Goal: Information Seeking & Learning: Learn about a topic

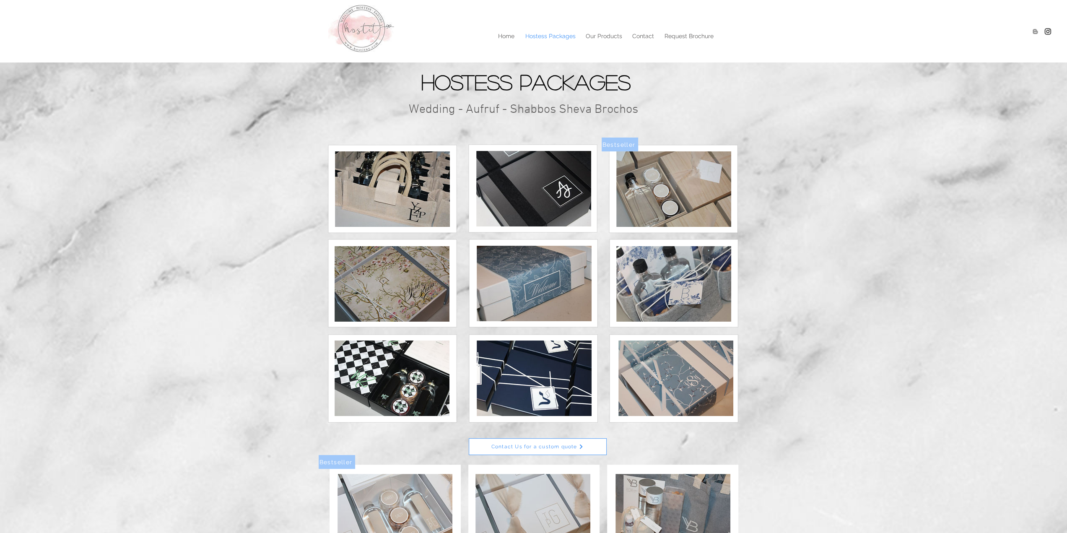
click at [566, 384] on img at bounding box center [534, 377] width 115 height 75
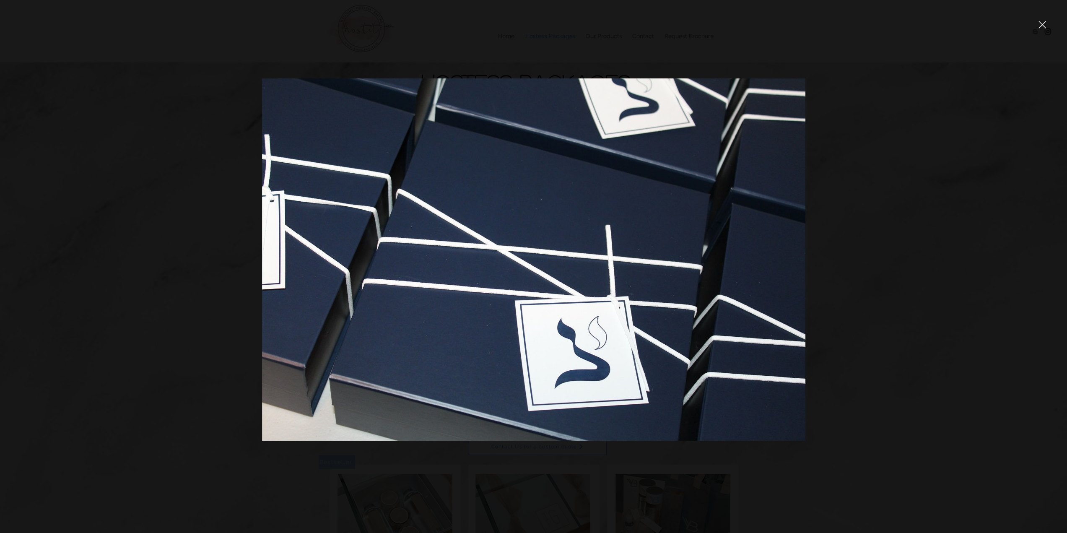
click at [873, 328] on div at bounding box center [533, 266] width 1067 height 533
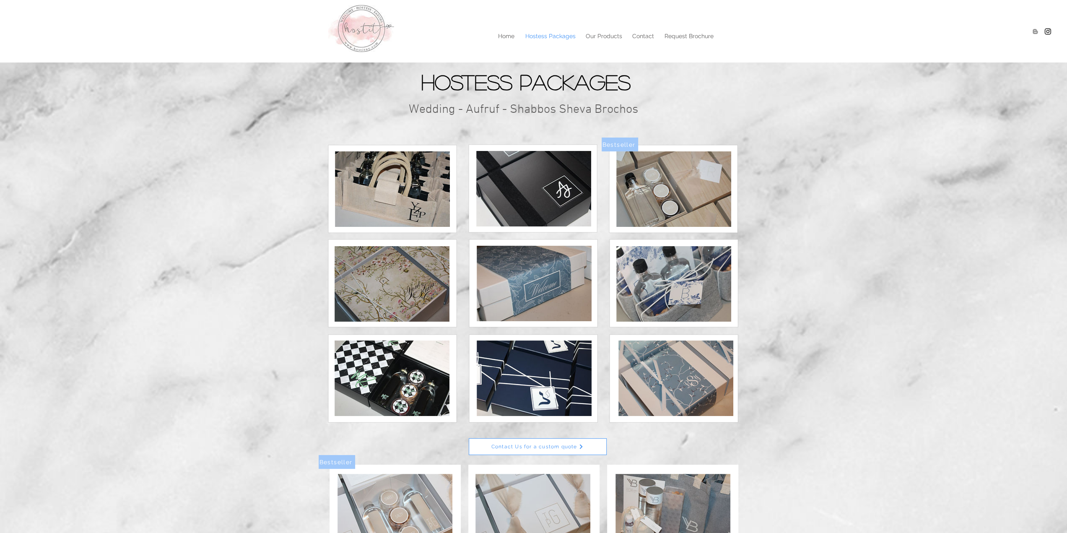
click at [707, 199] on img at bounding box center [673, 188] width 115 height 75
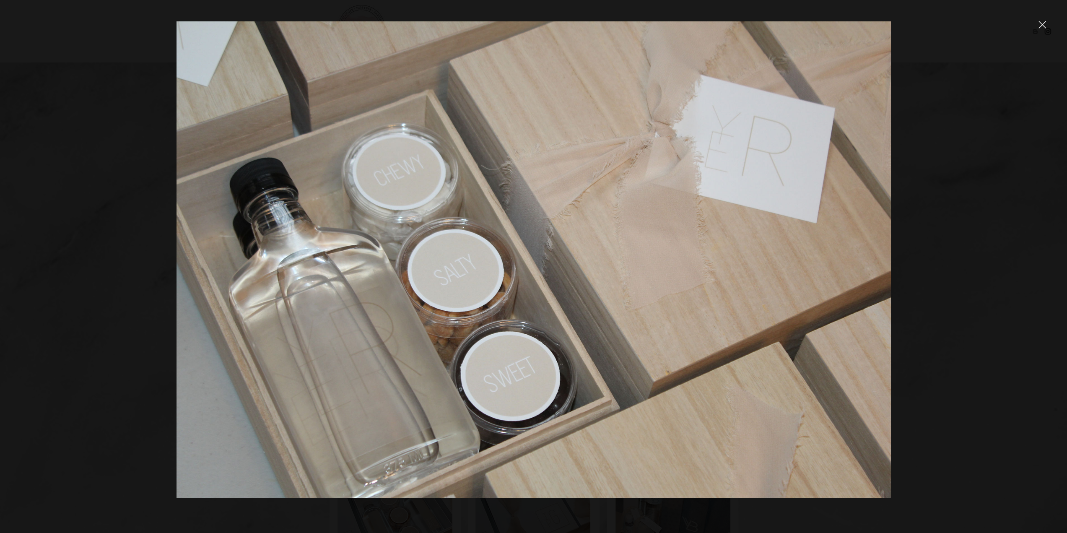
click at [797, 248] on img at bounding box center [533, 259] width 715 height 476
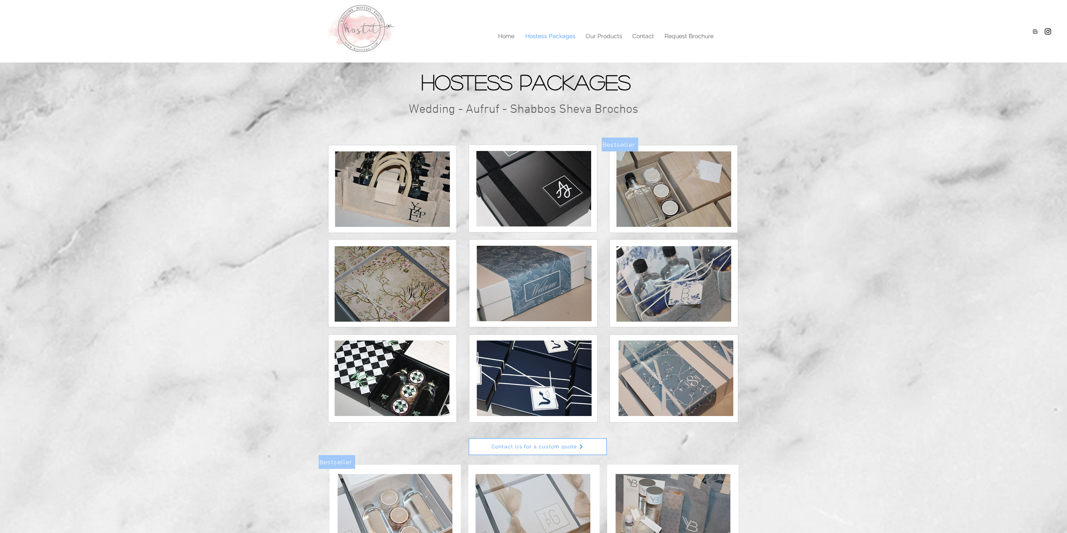
click at [548, 187] on img at bounding box center [533, 188] width 115 height 75
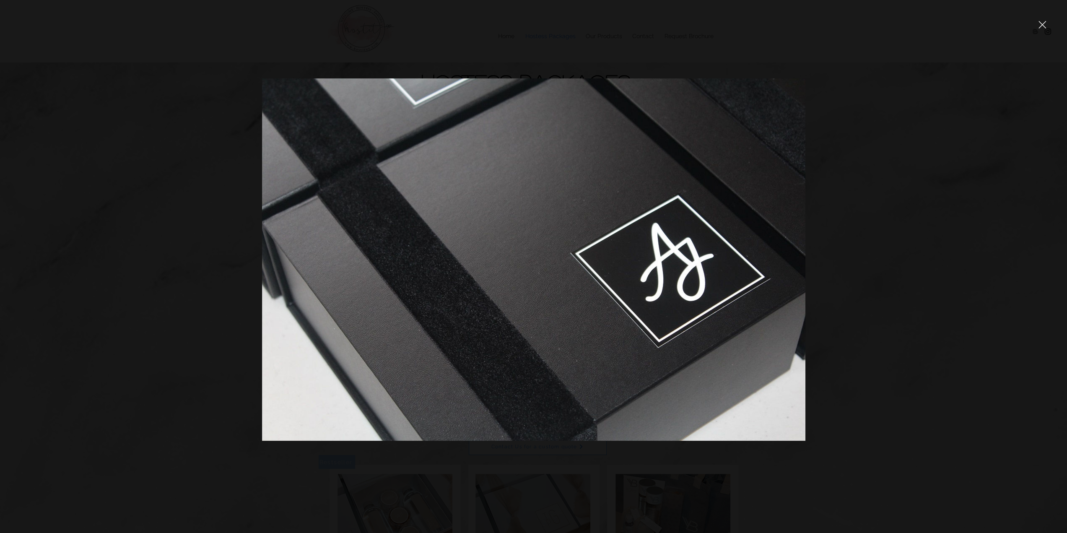
click at [926, 312] on div at bounding box center [533, 266] width 1067 height 533
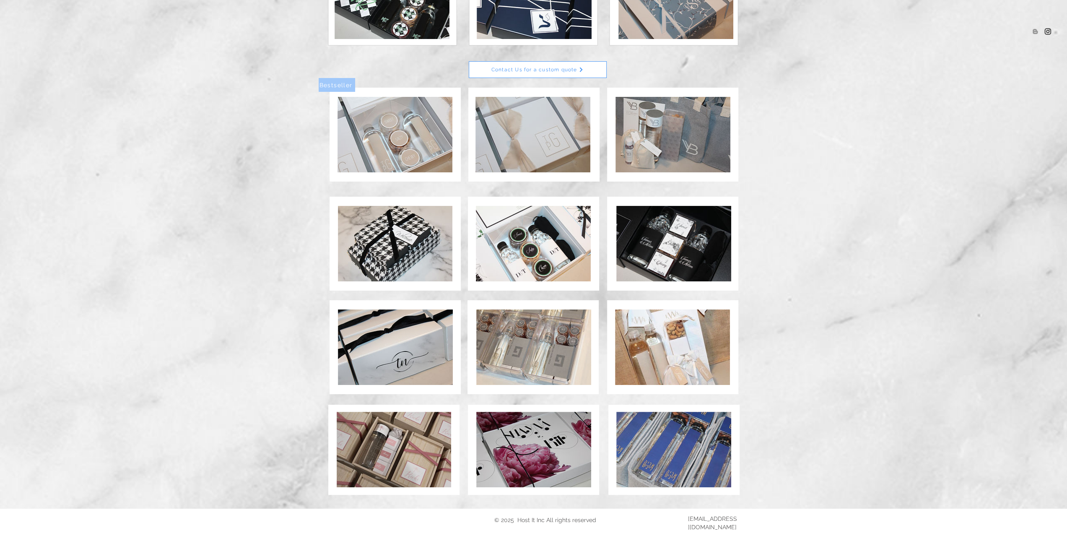
scroll to position [377, 0]
click at [699, 126] on img at bounding box center [673, 133] width 115 height 75
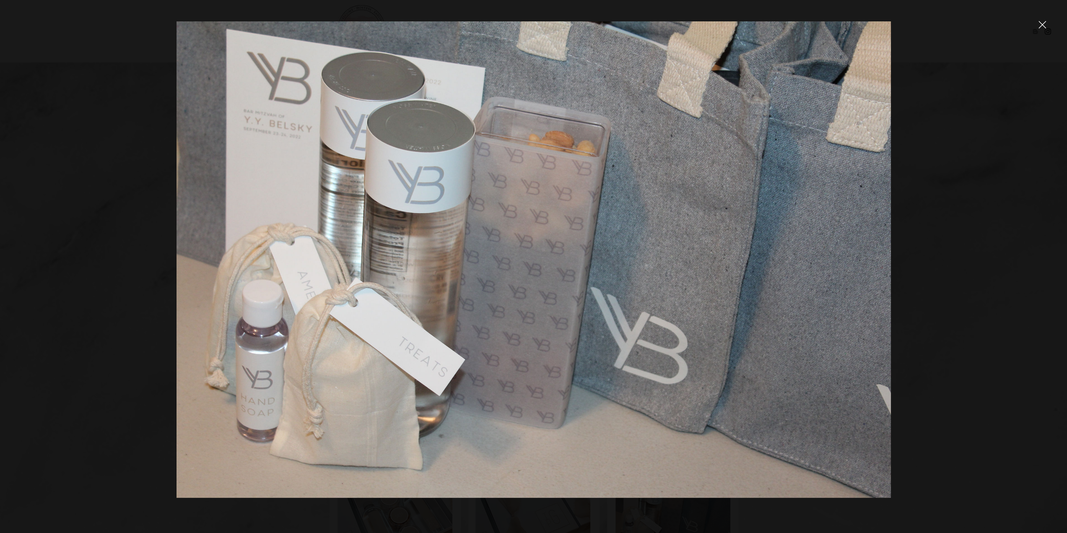
click at [833, 317] on img at bounding box center [533, 259] width 715 height 476
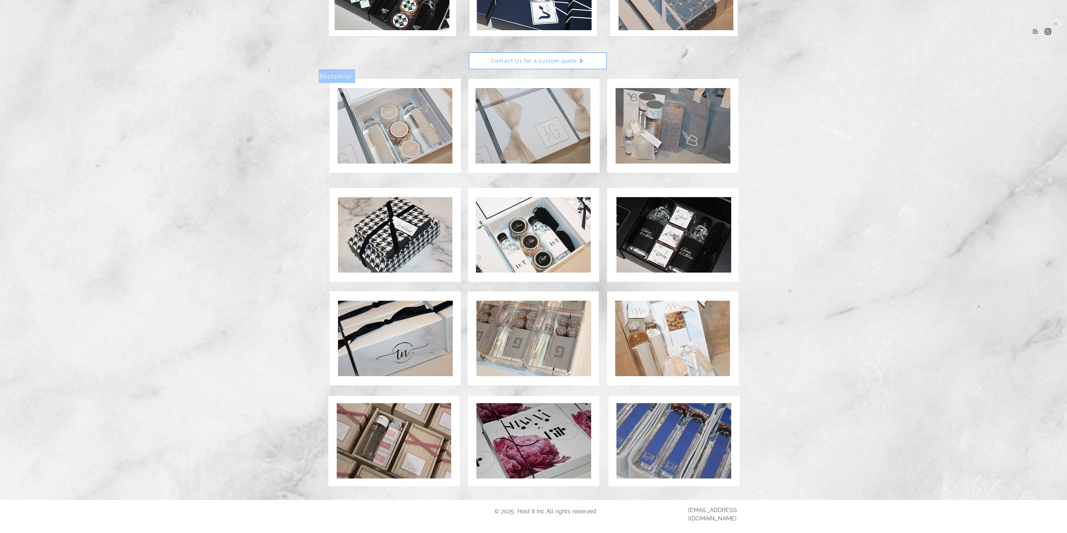
scroll to position [390, 0]
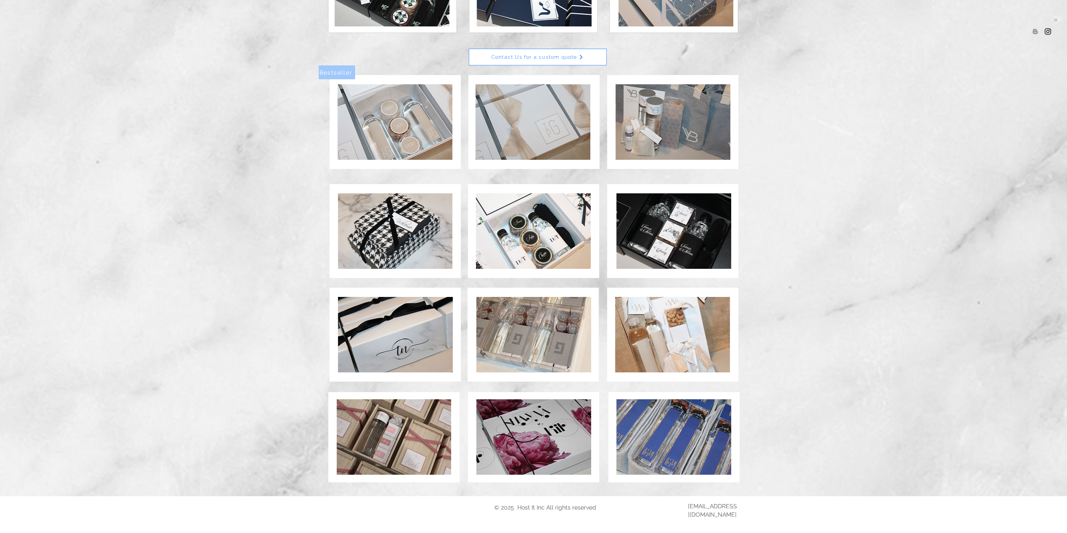
click at [688, 148] on img at bounding box center [673, 121] width 115 height 75
click at [688, 148] on div "top of page Skip to Main Content Hostess Packages Wedding - Aufruf - Shabbos Sh…" at bounding box center [533, 76] width 1067 height 932
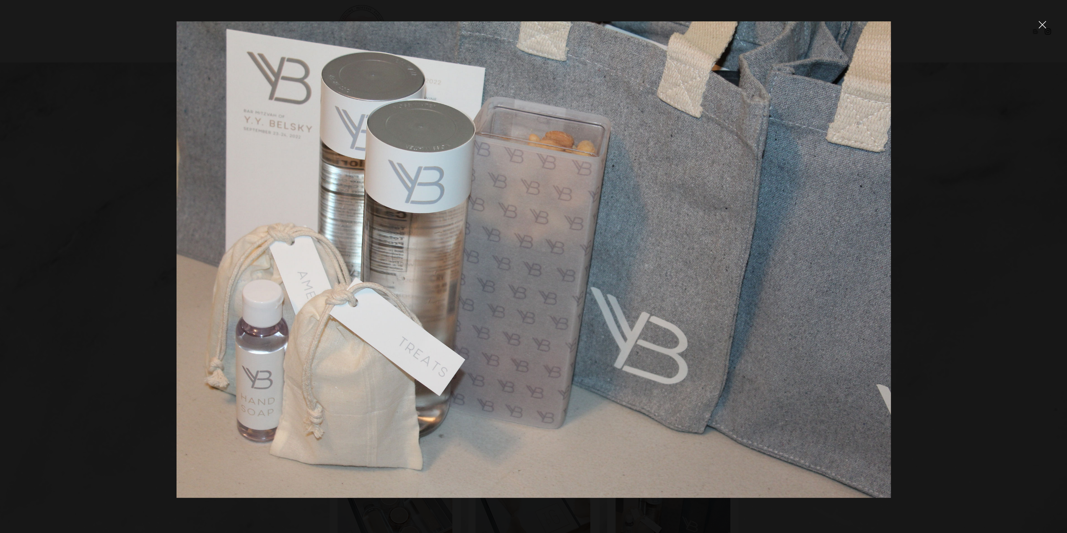
click at [955, 171] on div at bounding box center [533, 266] width 1067 height 533
